Goal: Transaction & Acquisition: Book appointment/travel/reservation

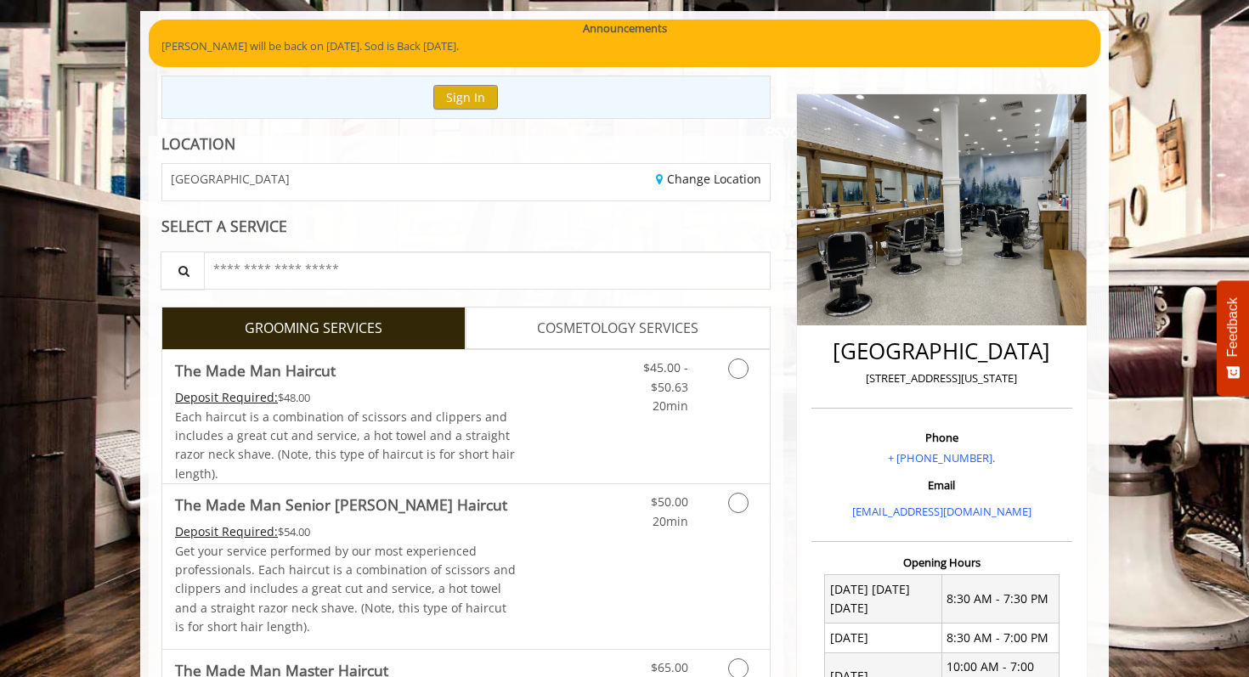
scroll to position [120, 0]
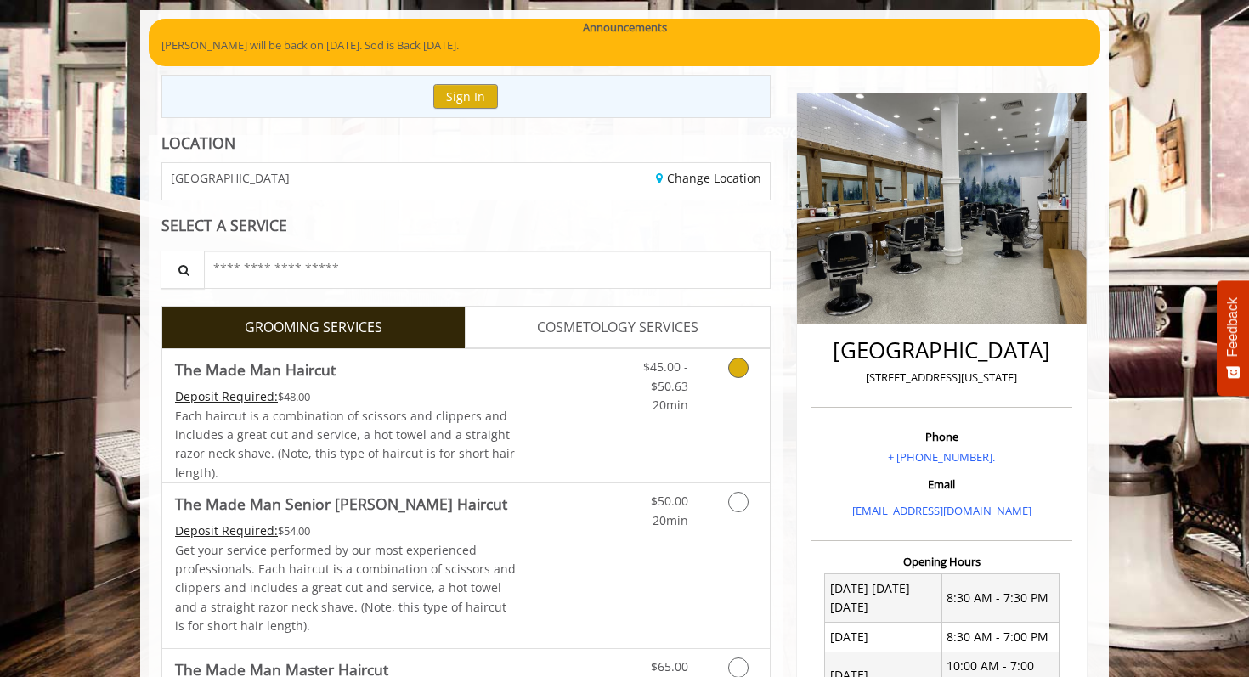
click at [734, 362] on icon "Grooming services" at bounding box center [738, 368] width 20 height 20
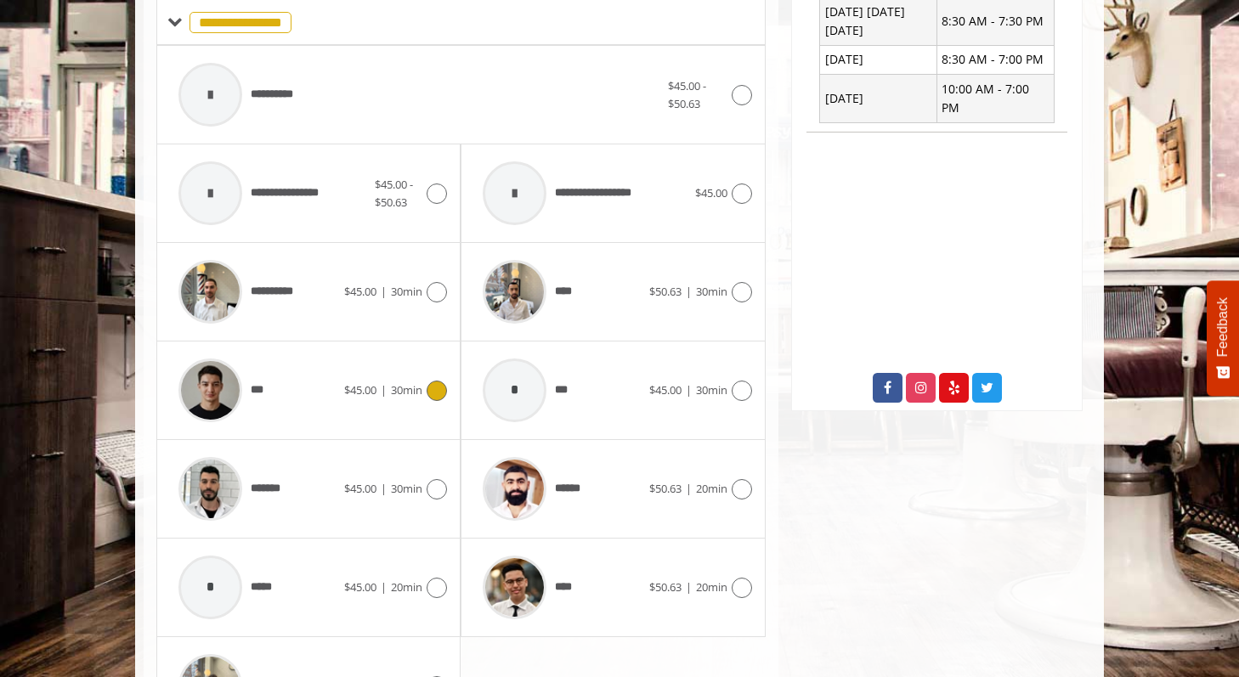
scroll to position [784, 0]
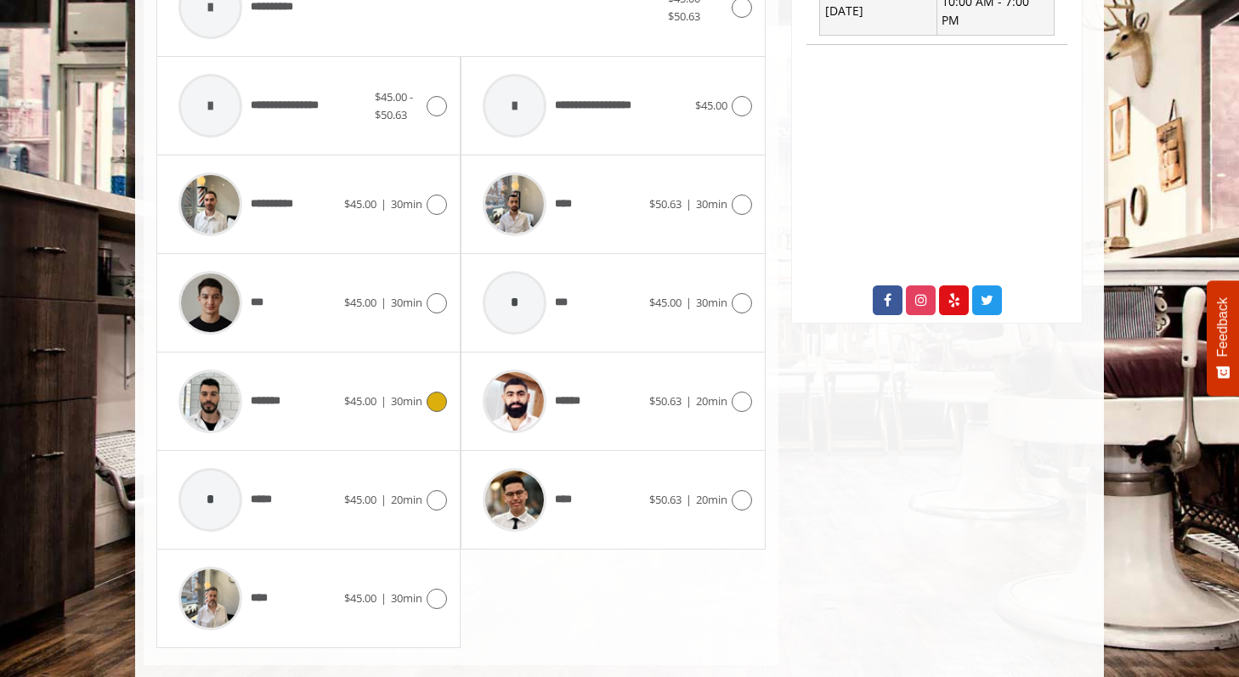
click at [333, 416] on div "*******" at bounding box center [257, 401] width 174 height 81
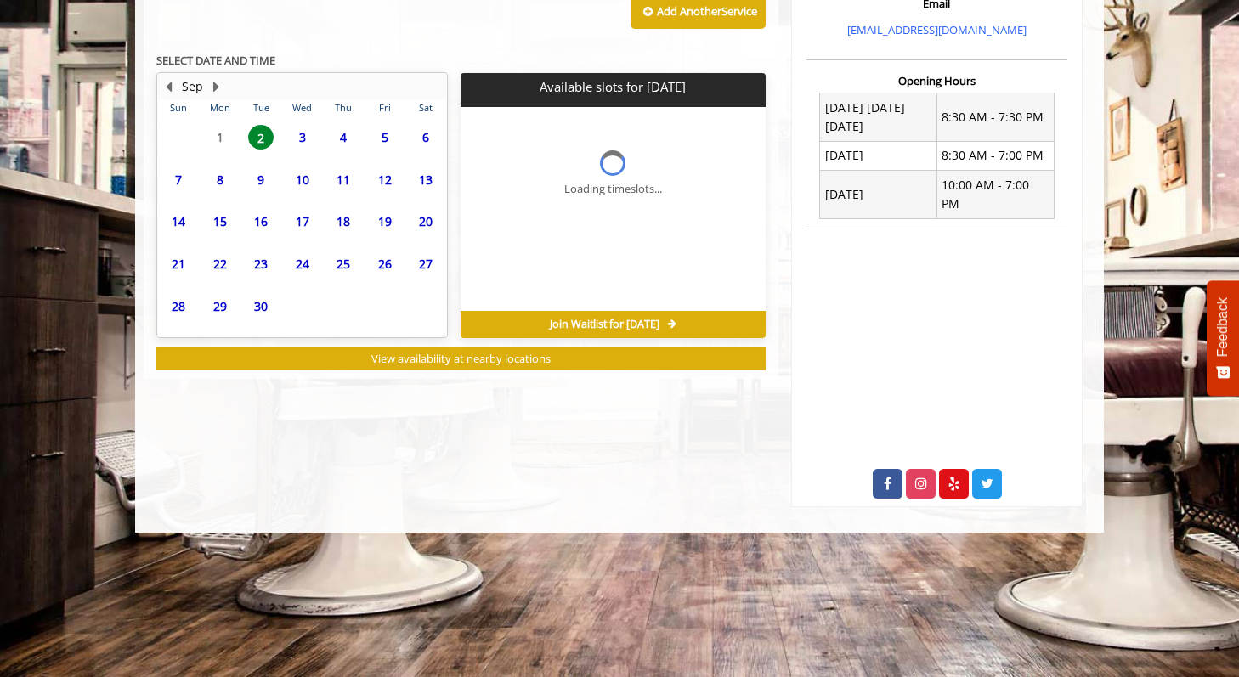
scroll to position [455, 0]
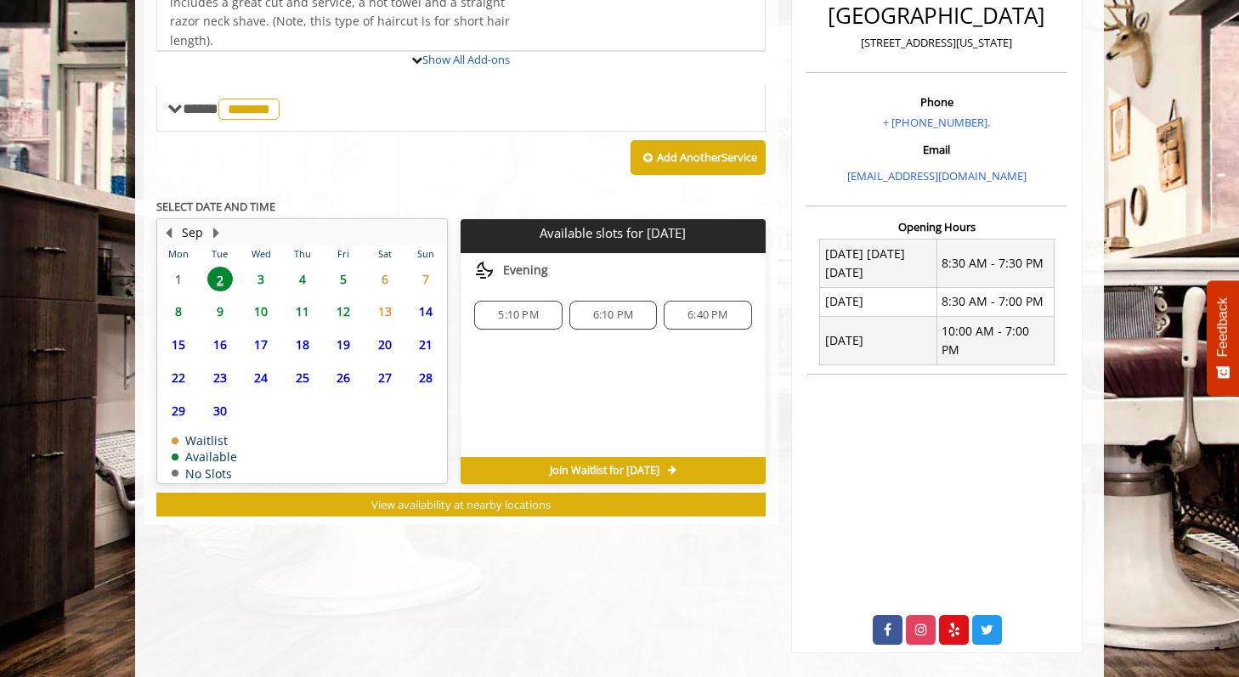
click at [342, 273] on div "**********" at bounding box center [460, 216] width 609 height 601
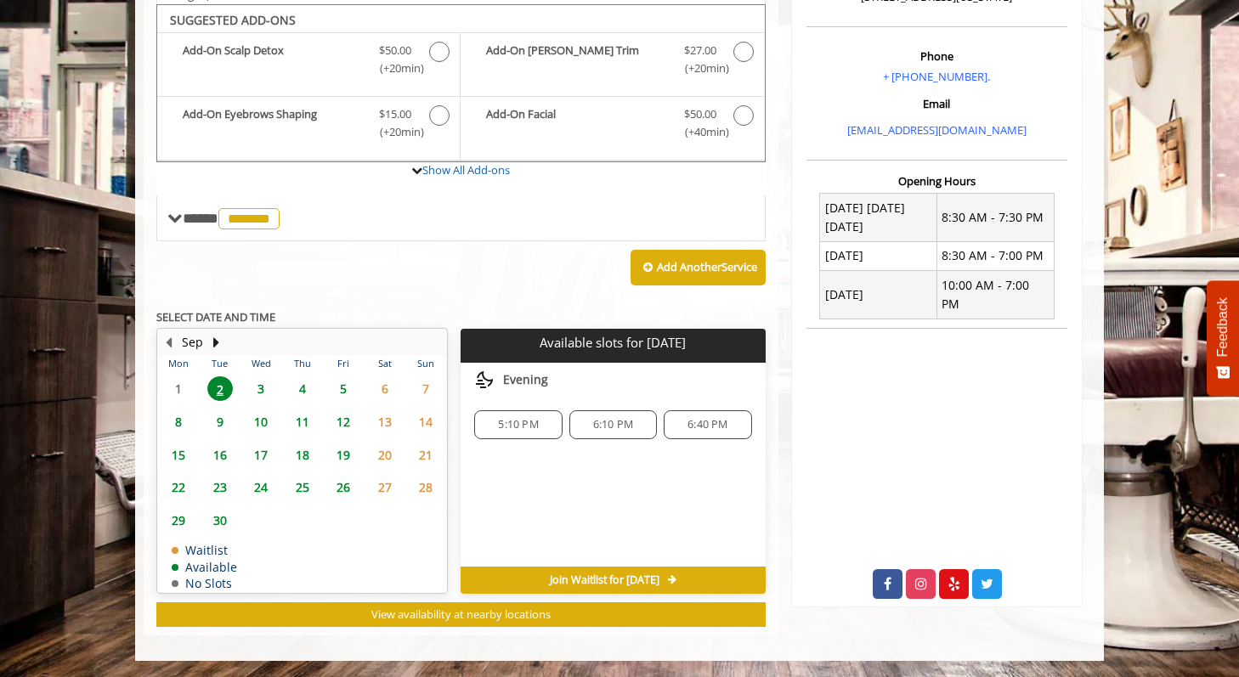
click at [340, 382] on span "5" at bounding box center [343, 388] width 25 height 25
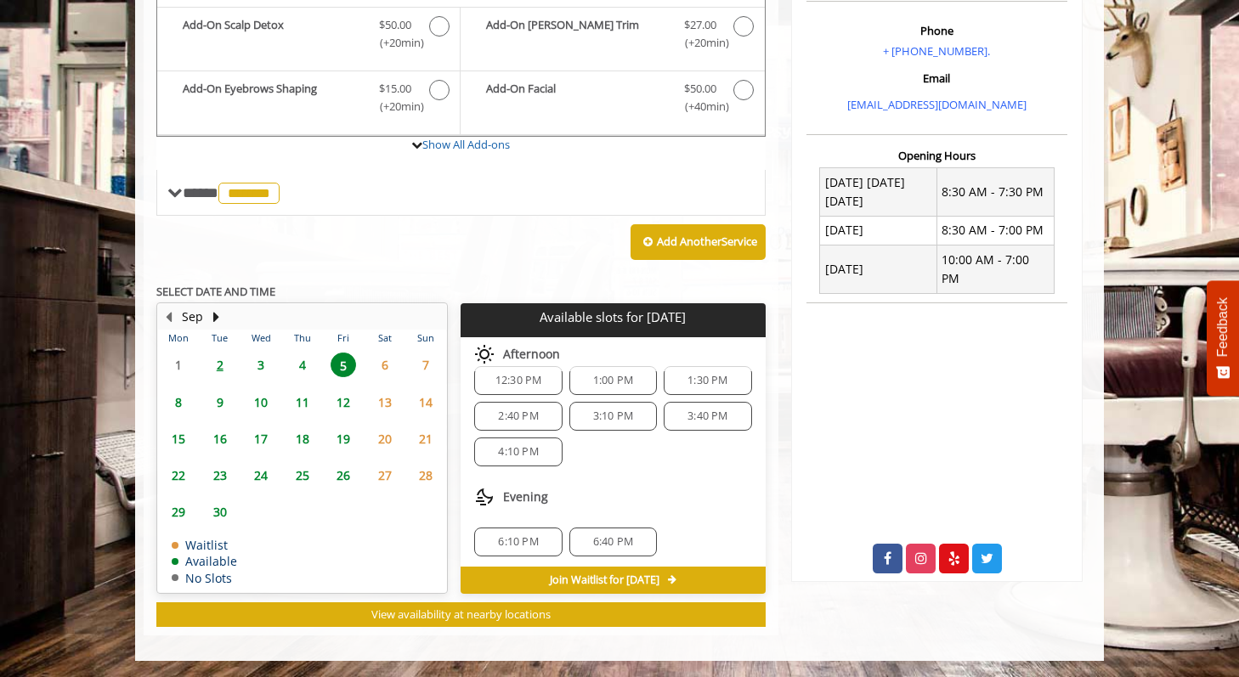
scroll to position [184, 0]
click at [502, 538] on span "6:10 PM" at bounding box center [518, 539] width 40 height 14
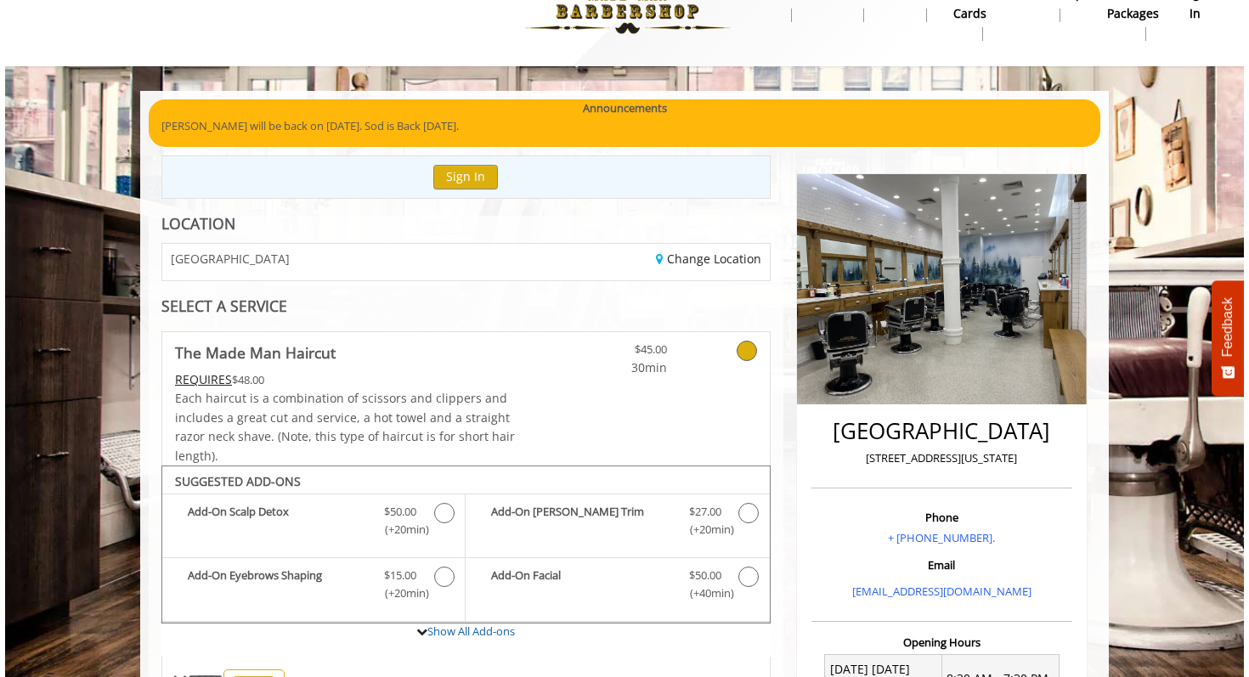
scroll to position [62, 0]
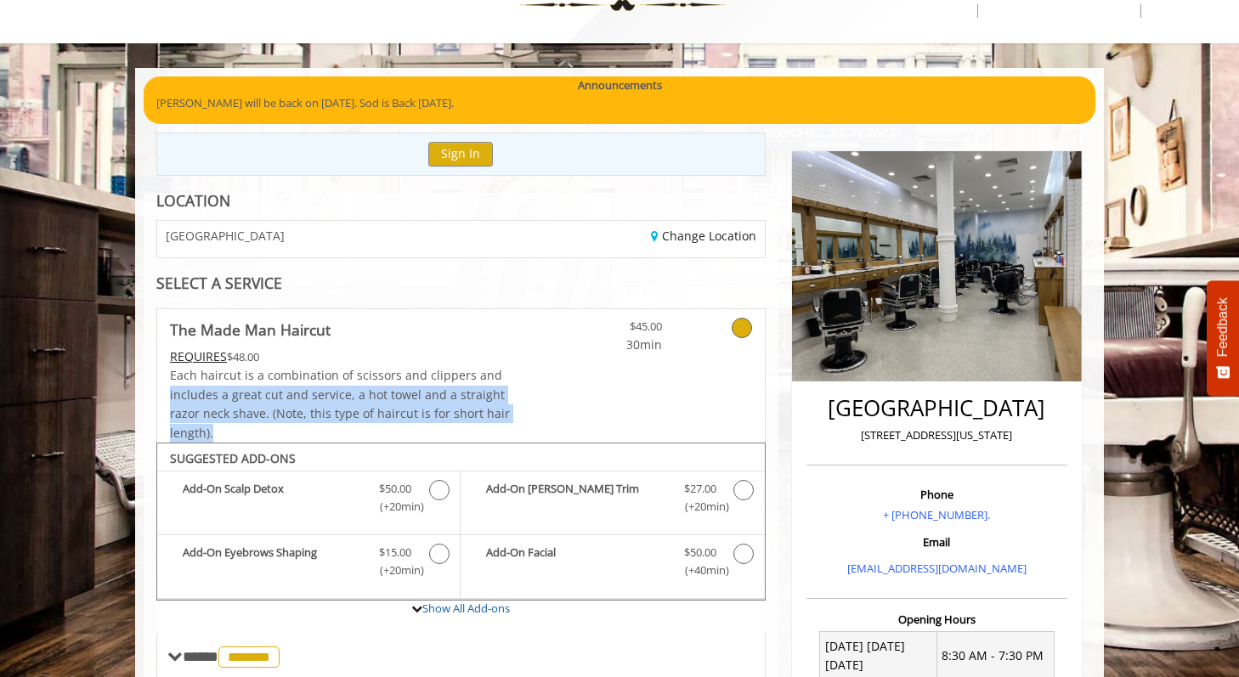
drag, startPoint x: 258, startPoint y: 438, endPoint x: 136, endPoint y: 400, distance: 127.9
click at [231, 396] on span "Each haircut is a combination of scissors and clippers and includes a great cut…" at bounding box center [340, 403] width 340 height 73
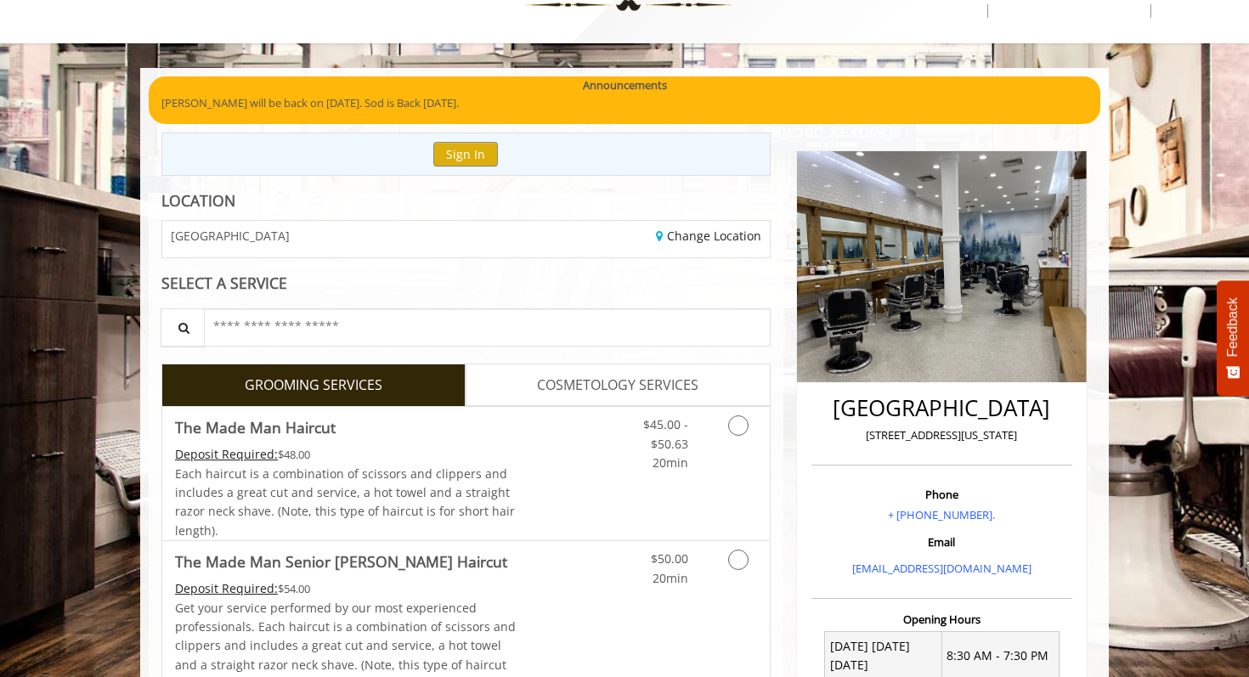
scroll to position [0, 0]
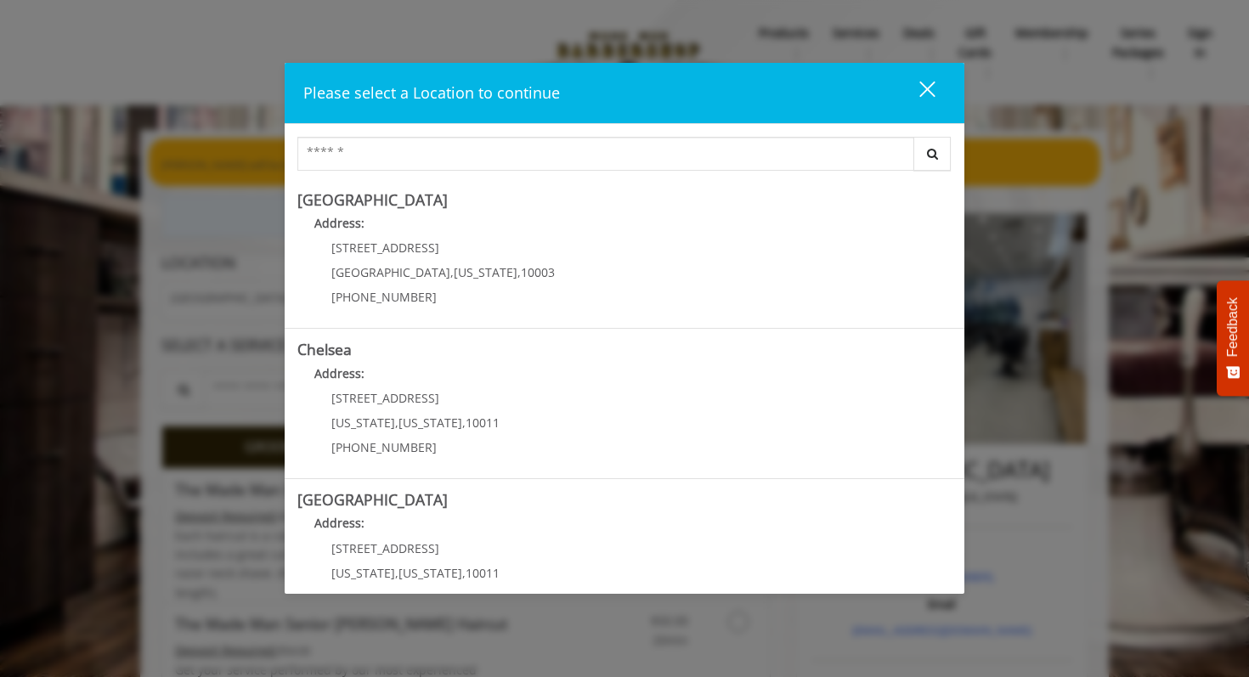
click at [930, 89] on div "close" at bounding box center [917, 92] width 34 height 25
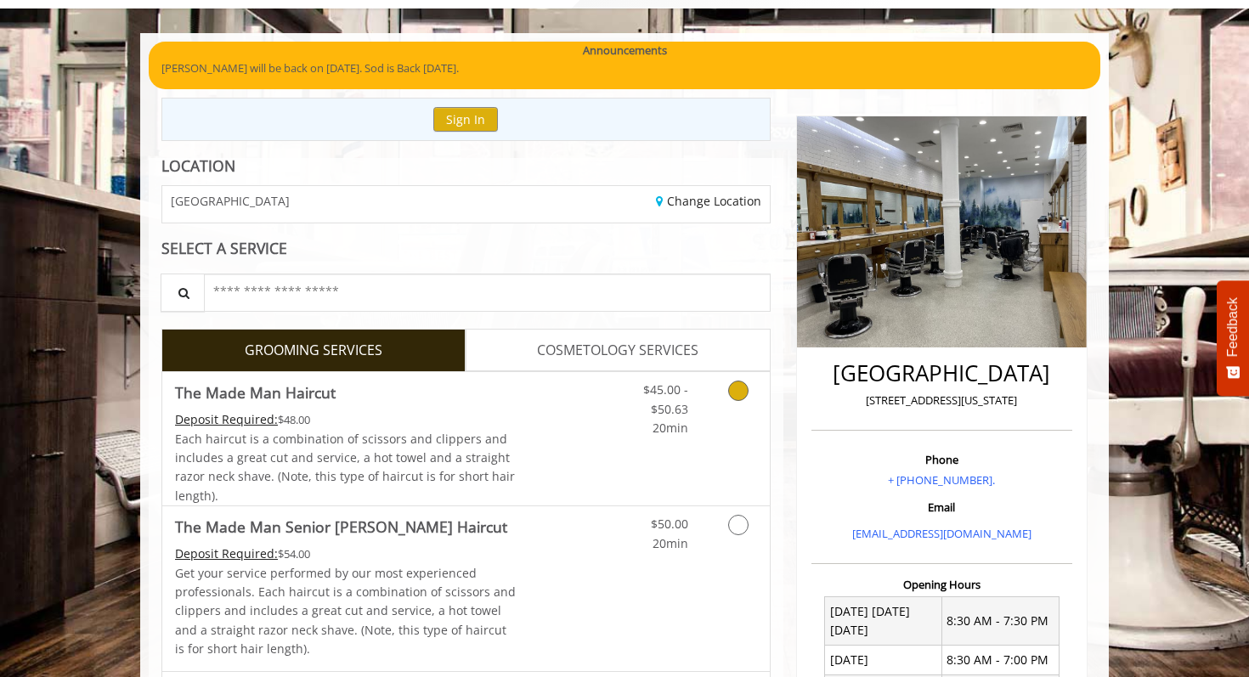
click at [408, 458] on span "Each haircut is a combination of scissors and clippers and includes a great cut…" at bounding box center [345, 467] width 340 height 73
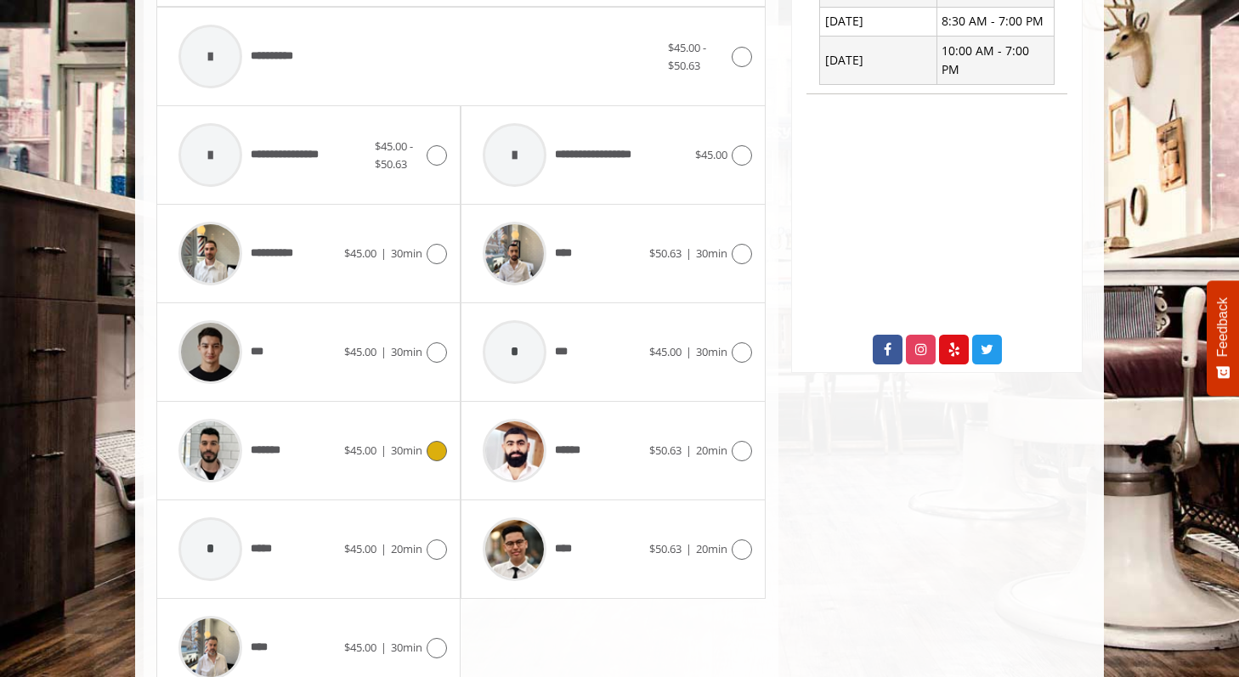
scroll to position [727, 0]
